Goal: Contribute content

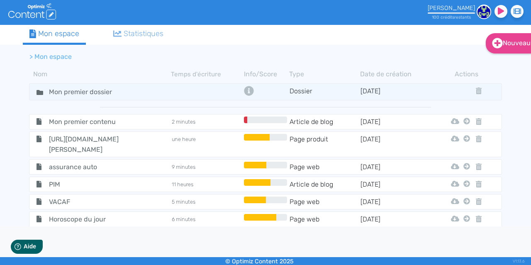
click at [27, 14] on icon ".cls-1 { fill: #fff; } logos_optimized_solutions" at bounding box center [32, 11] width 48 height 16
click at [29, 14] on icon ".cls-1 { fill: #fff; } logos_optimized_solutions" at bounding box center [32, 11] width 48 height 16
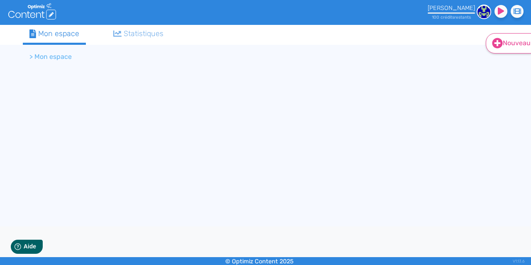
click at [504, 42] on link "Nouveau" at bounding box center [512, 43] width 53 height 20
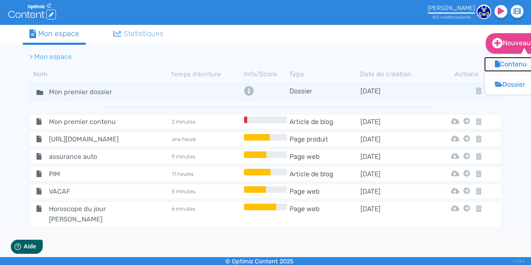
click at [508, 65] on button "Contenu" at bounding box center [518, 64] width 66 height 13
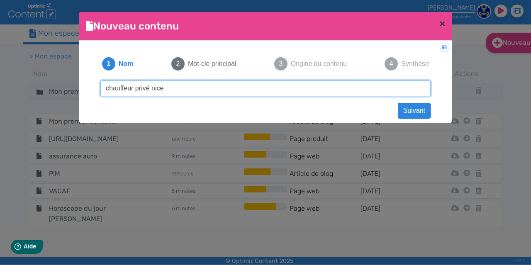
type input "chauffeur privé nice"
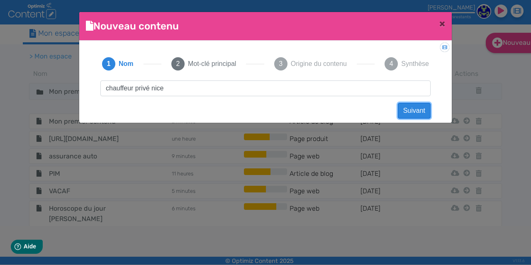
click at [419, 111] on button "Suivant" at bounding box center [414, 111] width 33 height 16
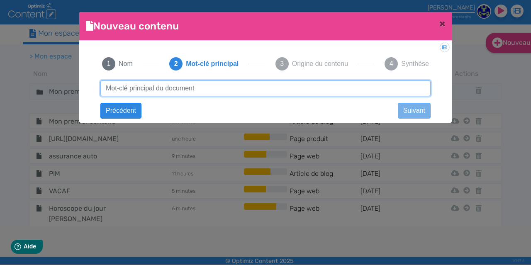
paste input "chauffeur privé nice"
type input "chauffeur privé nice"
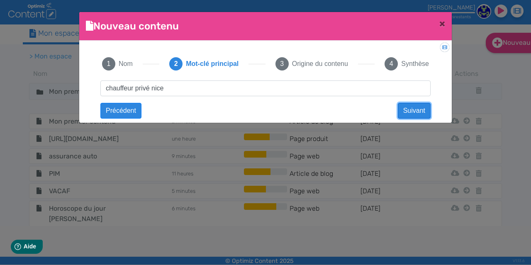
click at [401, 112] on button "Suivant" at bounding box center [414, 111] width 33 height 16
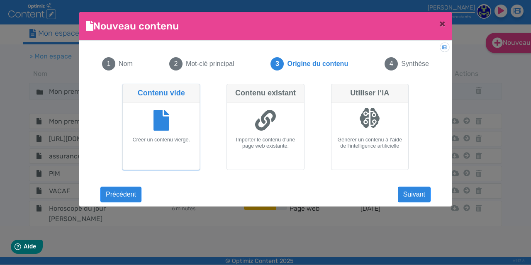
click at [283, 102] on div "Contenu existant" at bounding box center [265, 93] width 77 height 18
click at [232, 89] on input "Contenu existant Importer le contenu d'une page web existante." at bounding box center [228, 86] width 5 height 5
radio input "true"
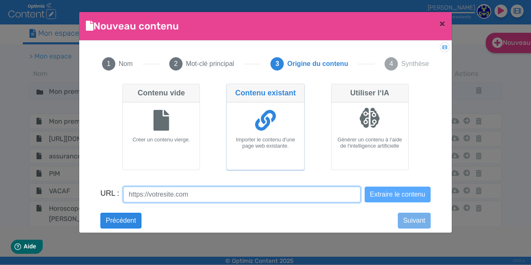
click at [211, 197] on input "URL :" at bounding box center [241, 195] width 237 height 16
paste input "https://www.safedrivecotedazur.com/"
type input "https://www.safedrivecotedazur.com/"
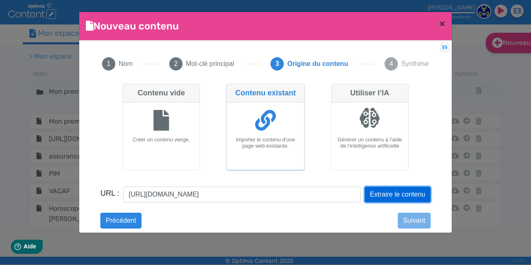
click at [365, 191] on button "Extraire le contenu" at bounding box center [397, 195] width 66 height 16
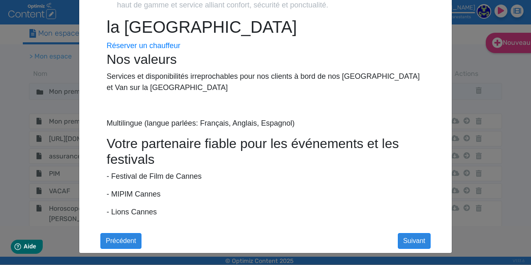
scroll to position [0, 0]
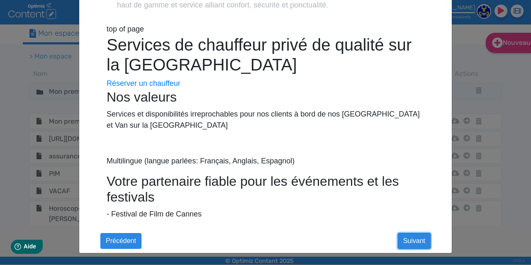
click at [401, 240] on button "Suivant" at bounding box center [414, 241] width 33 height 16
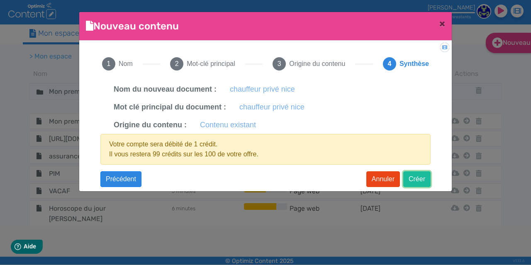
click at [418, 179] on button "Créer" at bounding box center [416, 179] width 27 height 16
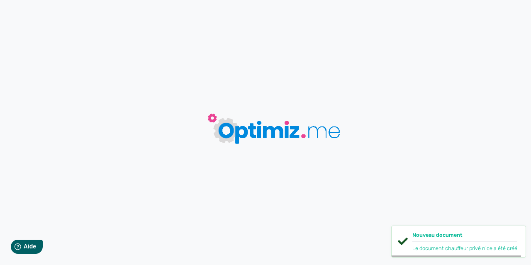
type input "chauffeur privé nice"
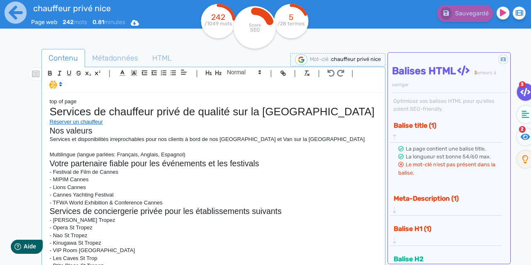
click at [337, 112] on h1 "Services de chauffeur privé de qualité sur la Côte d'Azur" at bounding box center [214, 111] width 328 height 13
click at [245, 32] on circle at bounding box center [254, 27] width 42 height 42
click at [254, 27] on tspan "SEO" at bounding box center [255, 30] width 10 height 6
click at [260, 13] on icon at bounding box center [262, 16] width 15 height 10
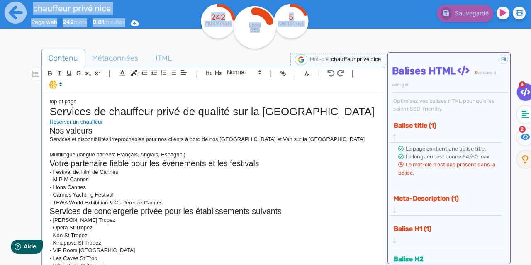
drag, startPoint x: 196, startPoint y: 2, endPoint x: 322, endPoint y: 17, distance: 126.8
click at [322, 17] on header "chauffeur privé nice Page web 242 mots 0.81 minutes Html Pdf Word 242 /1049 mot…" at bounding box center [265, 20] width 531 height 41
click at [322, 17] on div "242 /1049 mots Score SEO 5 /28 termes" at bounding box center [265, 27] width 136 height 50
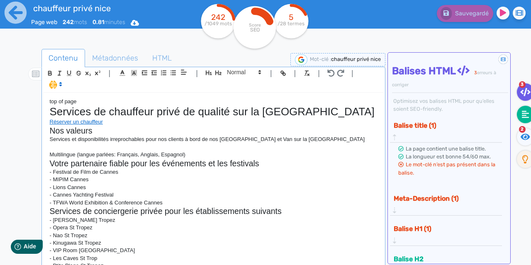
click at [522, 113] on icon at bounding box center [525, 114] width 7 height 7
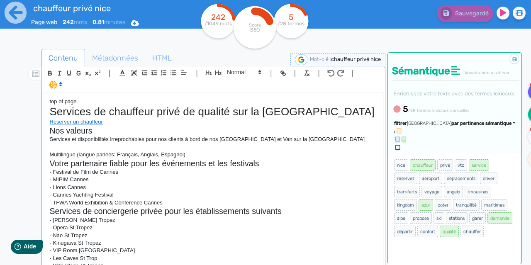
click at [530, 92] on icon at bounding box center [536, 92] width 10 height 8
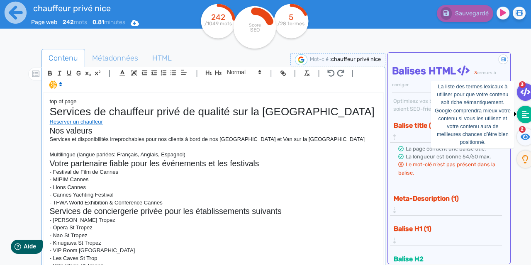
click at [521, 112] on fa-icon at bounding box center [525, 114] width 17 height 17
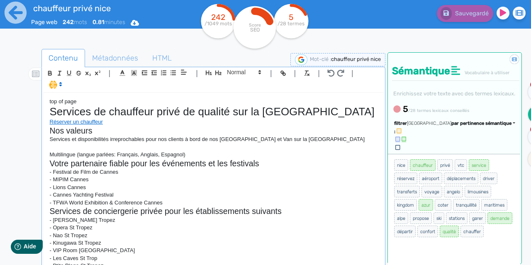
drag, startPoint x: 394, startPoint y: 174, endPoint x: 473, endPoint y: 250, distance: 109.7
click at [473, 238] on ul "nice chauffeur privé vtc service réservez aéroport déplacements driver transfer…" at bounding box center [453, 198] width 121 height 80
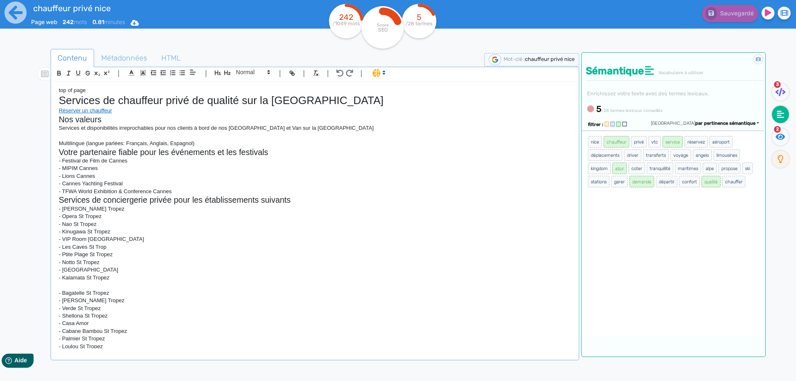
click at [523, 6] on div "Sauvegardé" at bounding box center [636, 12] width 331 height 20
